Goal: Task Accomplishment & Management: Manage account settings

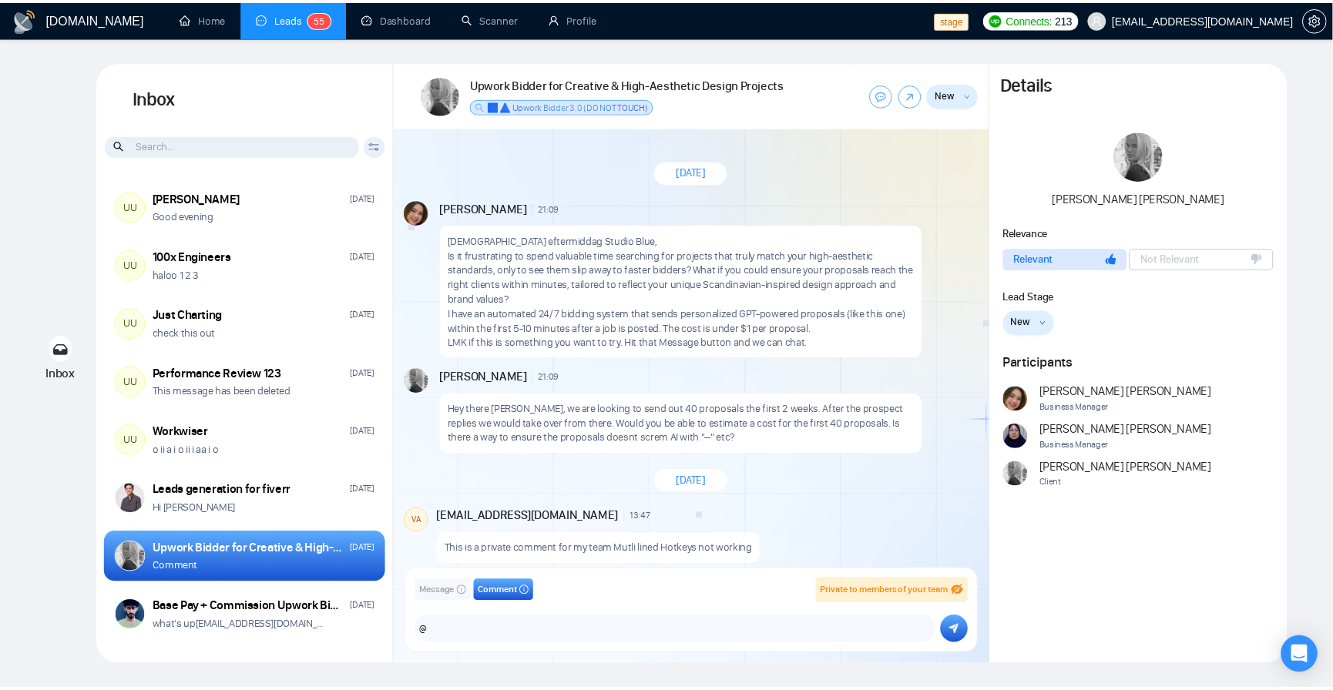
scroll to position [912, 0]
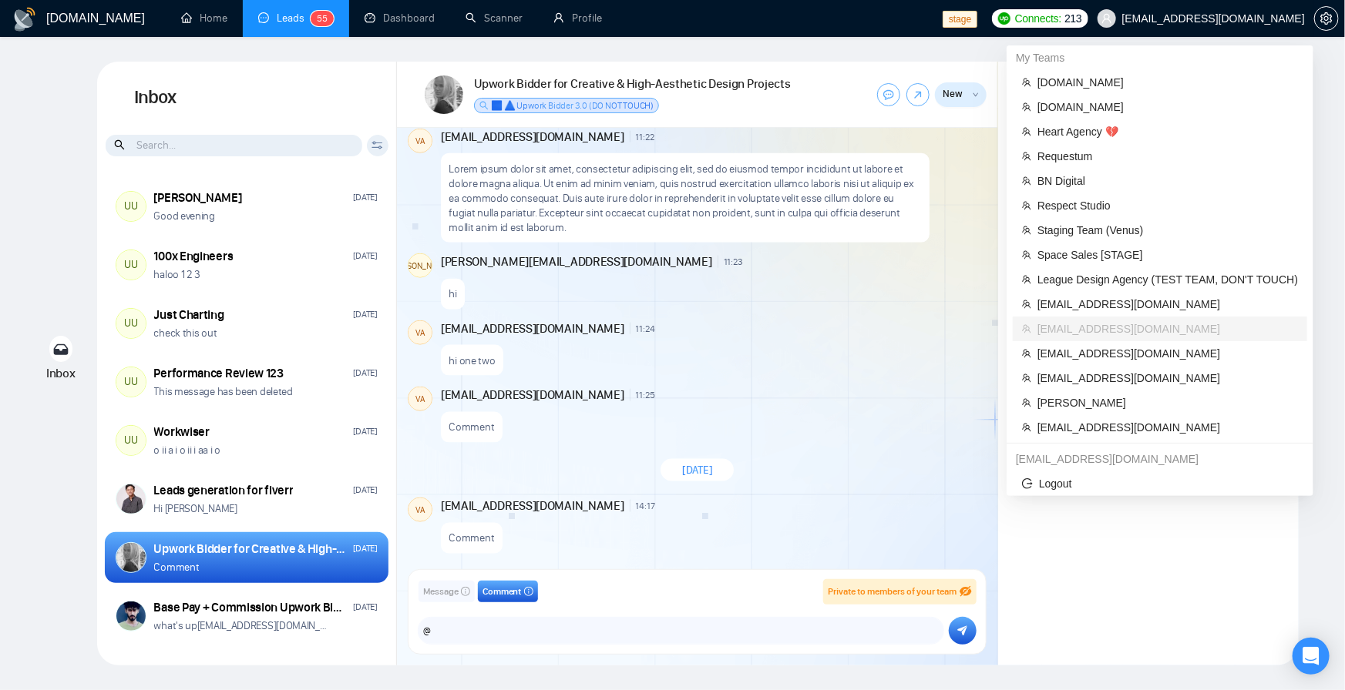
click at [1200, 18] on span "[EMAIL_ADDRESS][DOMAIN_NAME]" at bounding box center [1213, 18] width 183 height 0
click at [1050, 225] on span "Staging Team (Venus)" at bounding box center [1167, 230] width 260 height 17
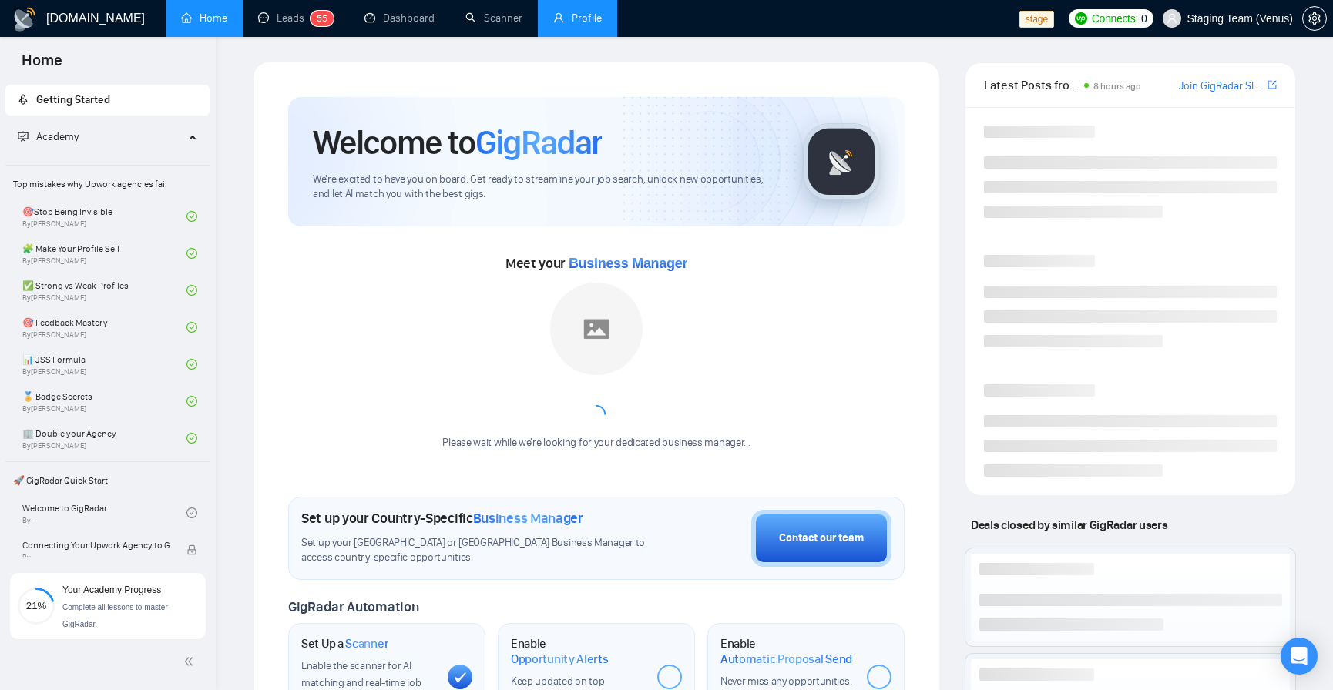
click at [593, 25] on link "Profile" at bounding box center [577, 18] width 49 height 13
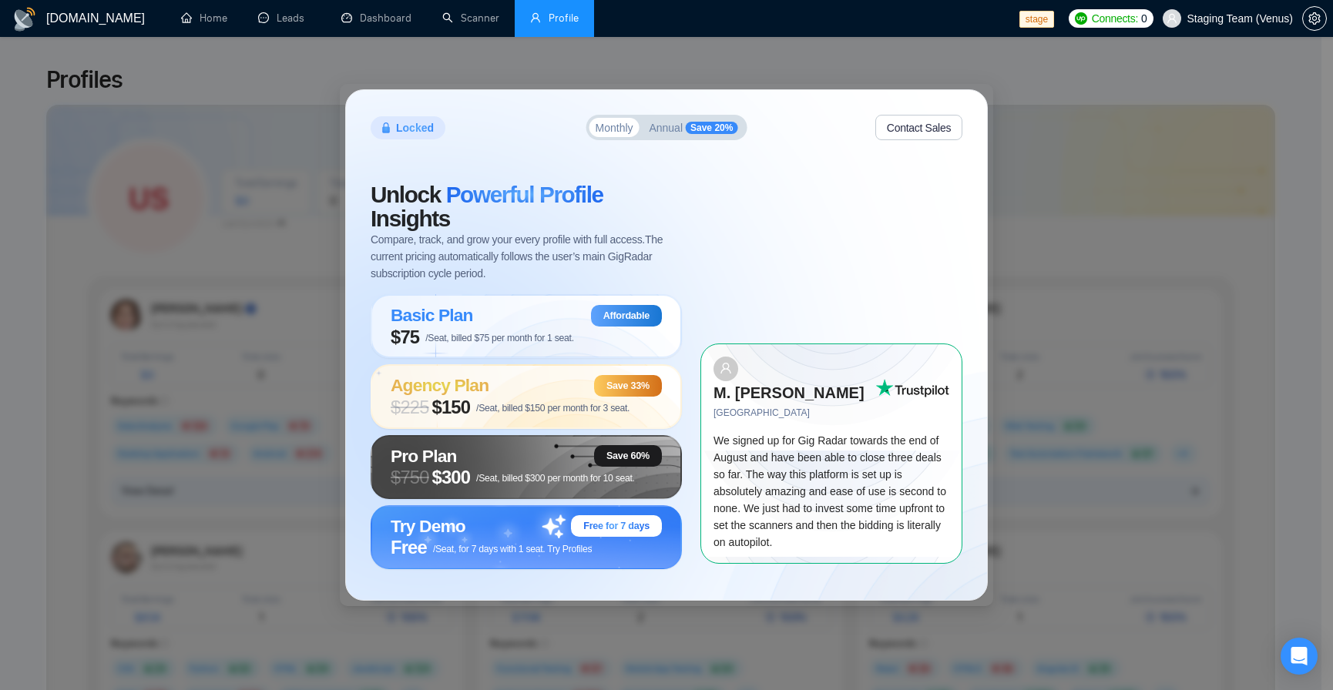
click at [680, 123] on span "Annual" at bounding box center [666, 128] width 34 height 11
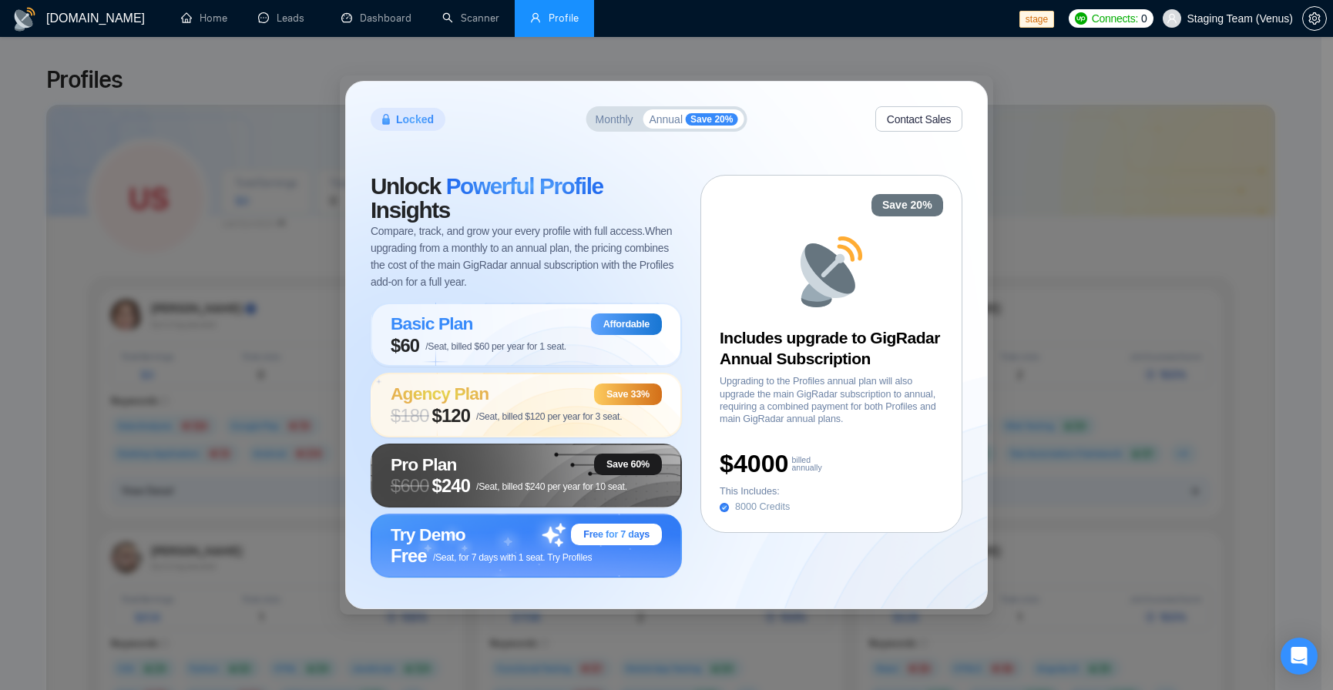
click at [609, 125] on button "Monthly" at bounding box center [615, 118] width 50 height 19
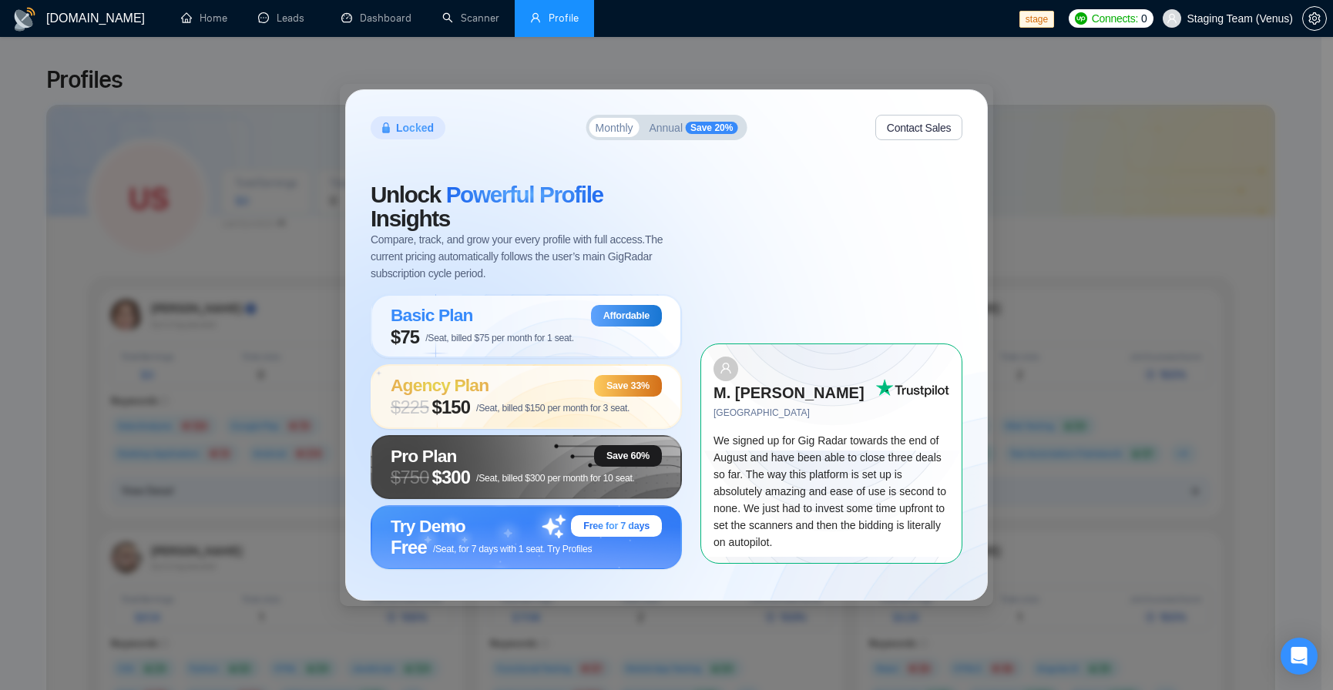
click at [683, 123] on button "Annual Save 20%" at bounding box center [693, 127] width 101 height 19
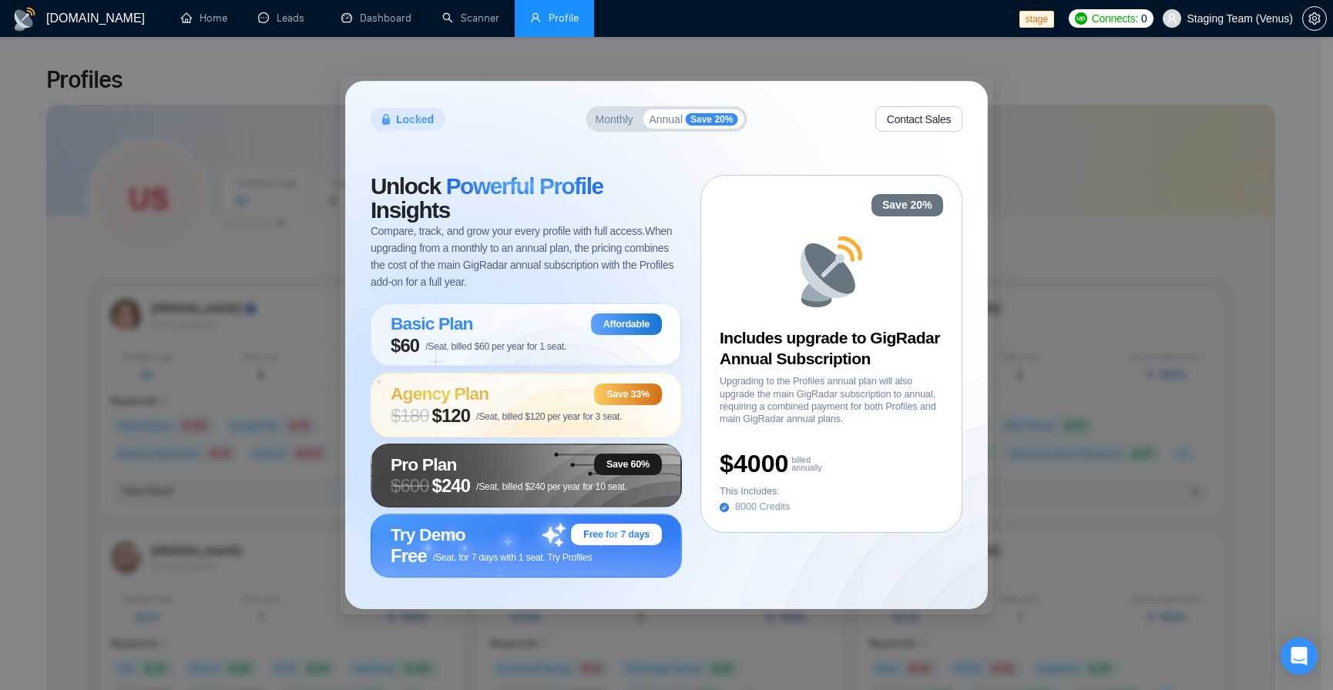
click at [571, 126] on div "Locked Monthly Annual Save 20% Contact Sales" at bounding box center [667, 118] width 592 height 25
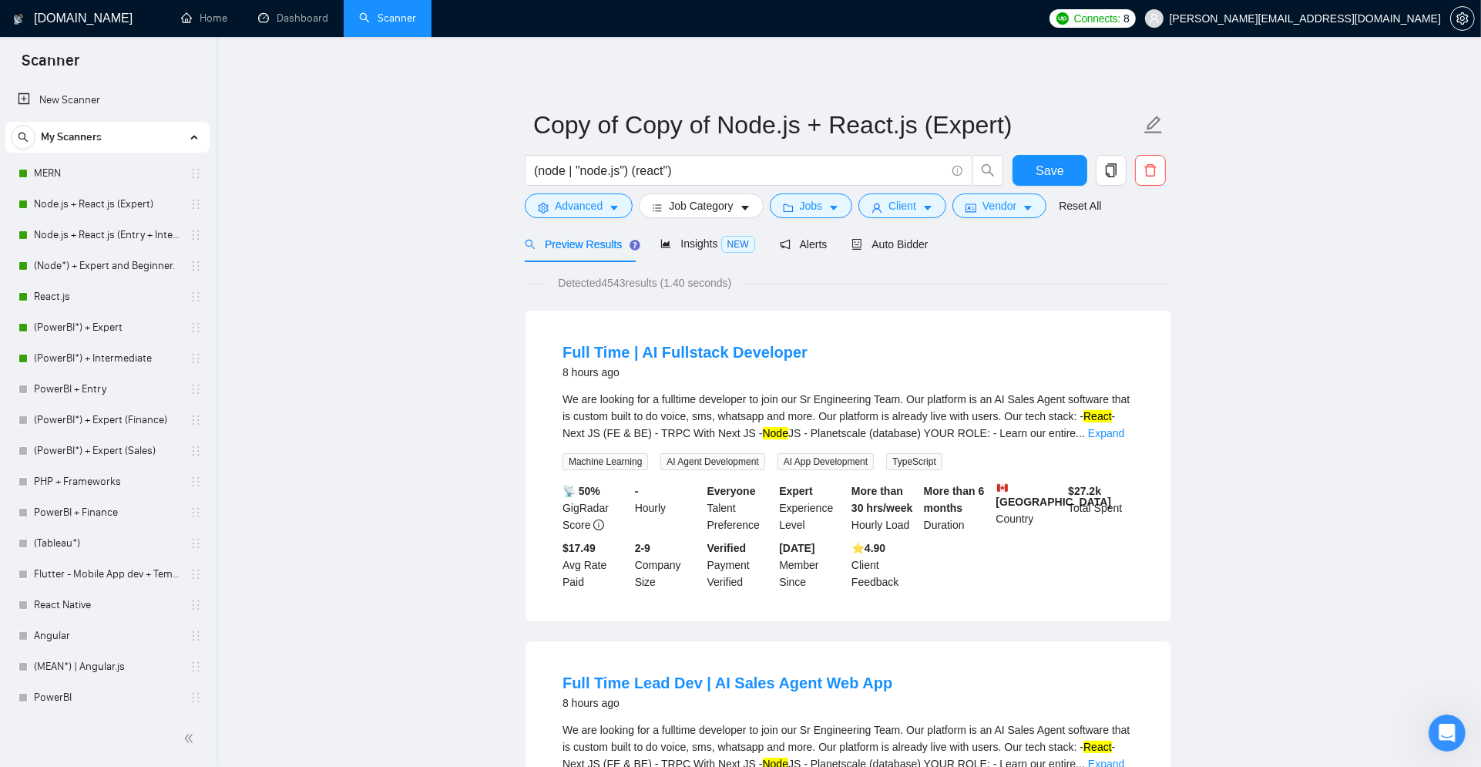
scroll to position [217, 0]
